Goal: Browse casually

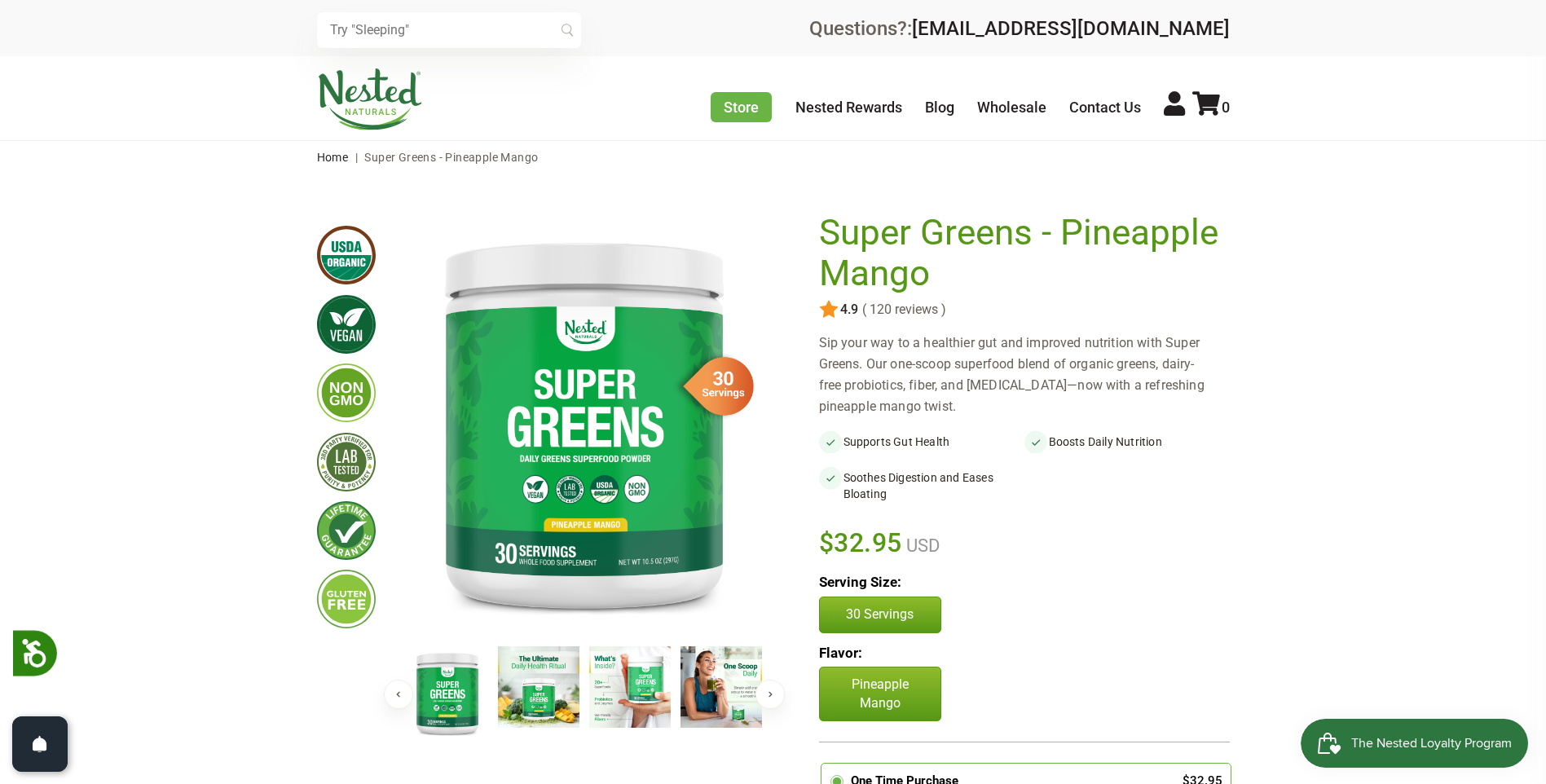
click at [373, 97] on img at bounding box center [369, 100] width 106 height 62
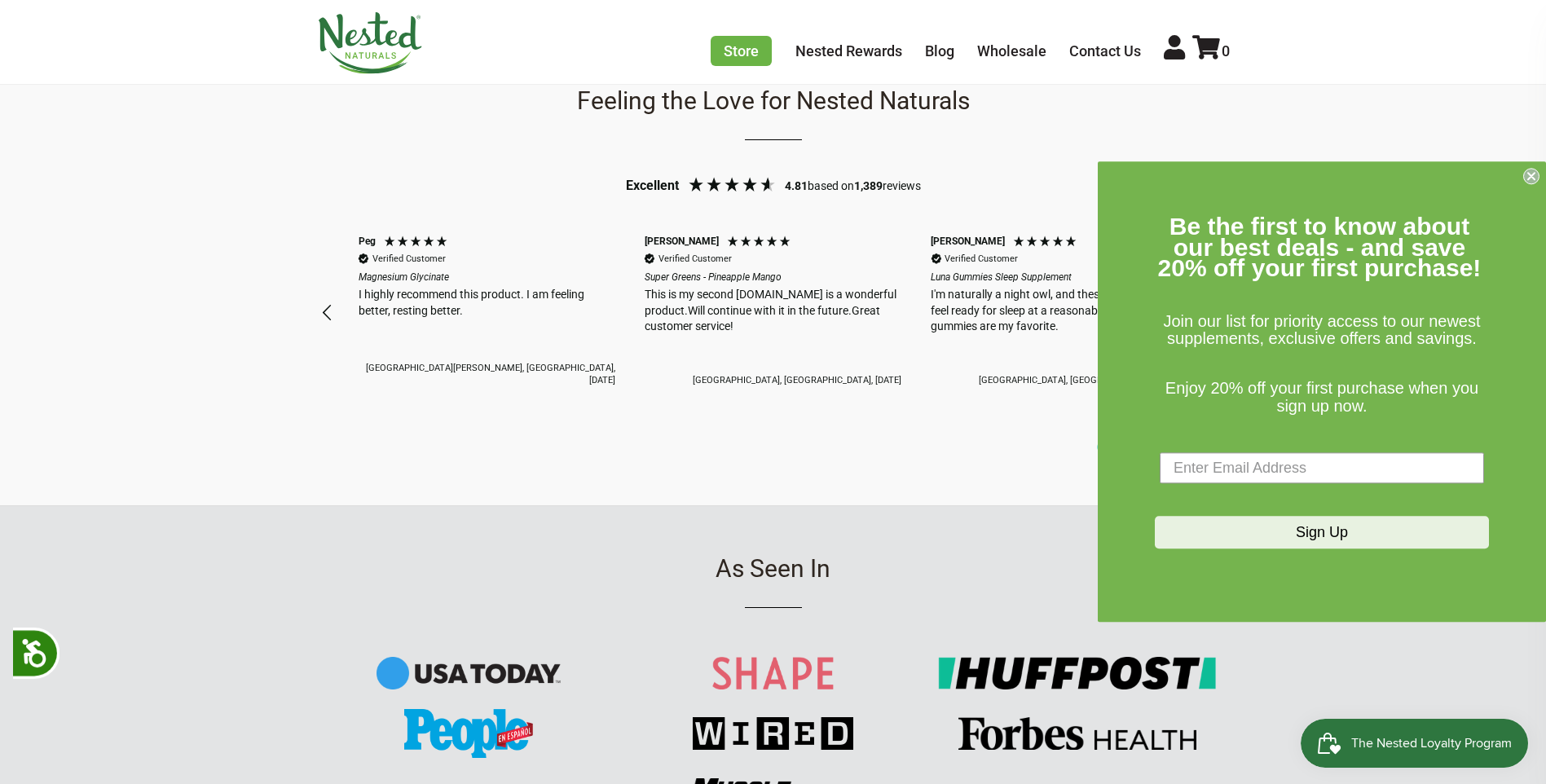
scroll to position [1629, 0]
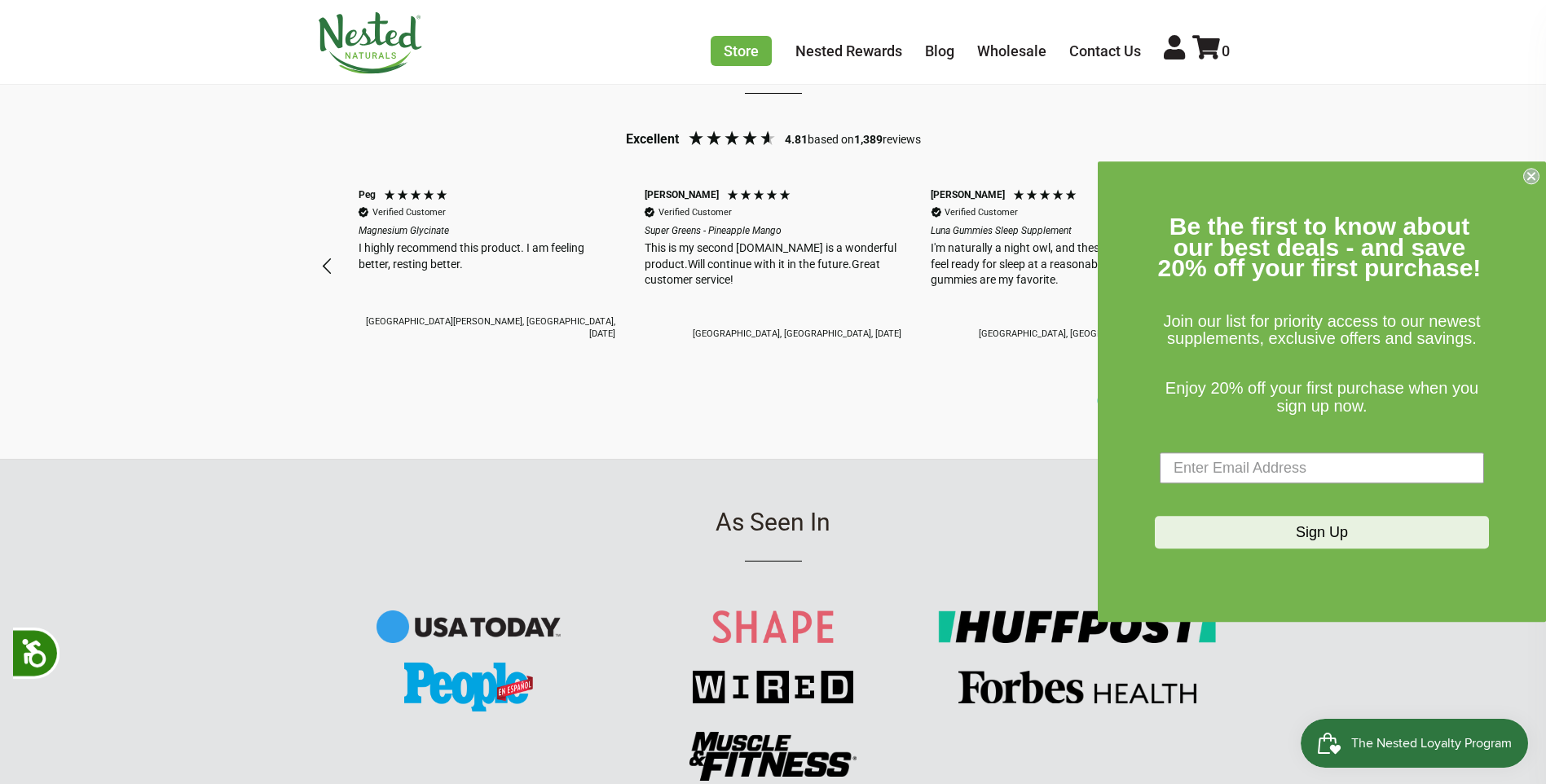
click at [1531, 176] on icon "Close dialog" at bounding box center [1531, 176] width 7 height 7
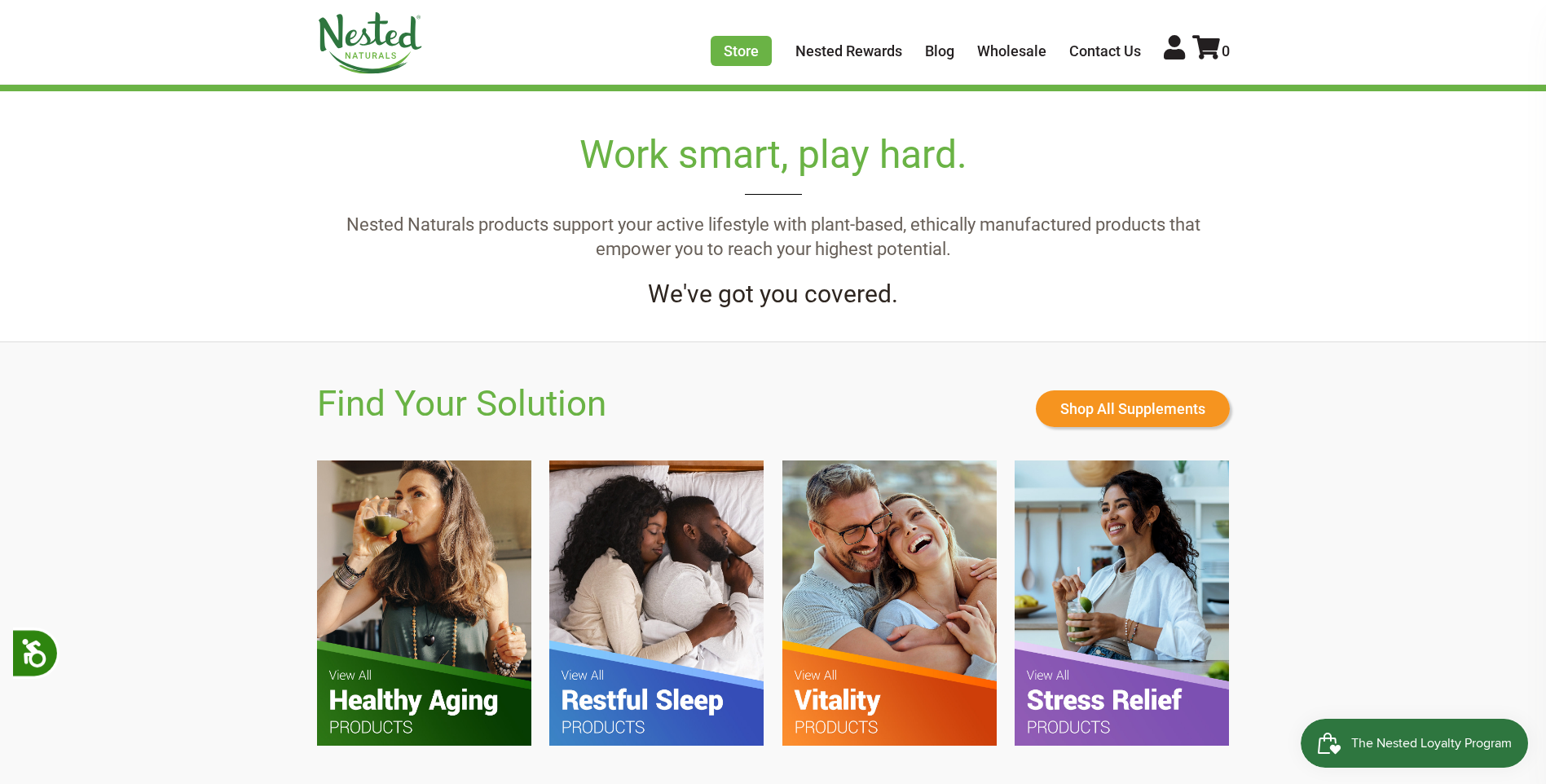
scroll to position [0, 573]
